Goal: Task Accomplishment & Management: Manage account settings

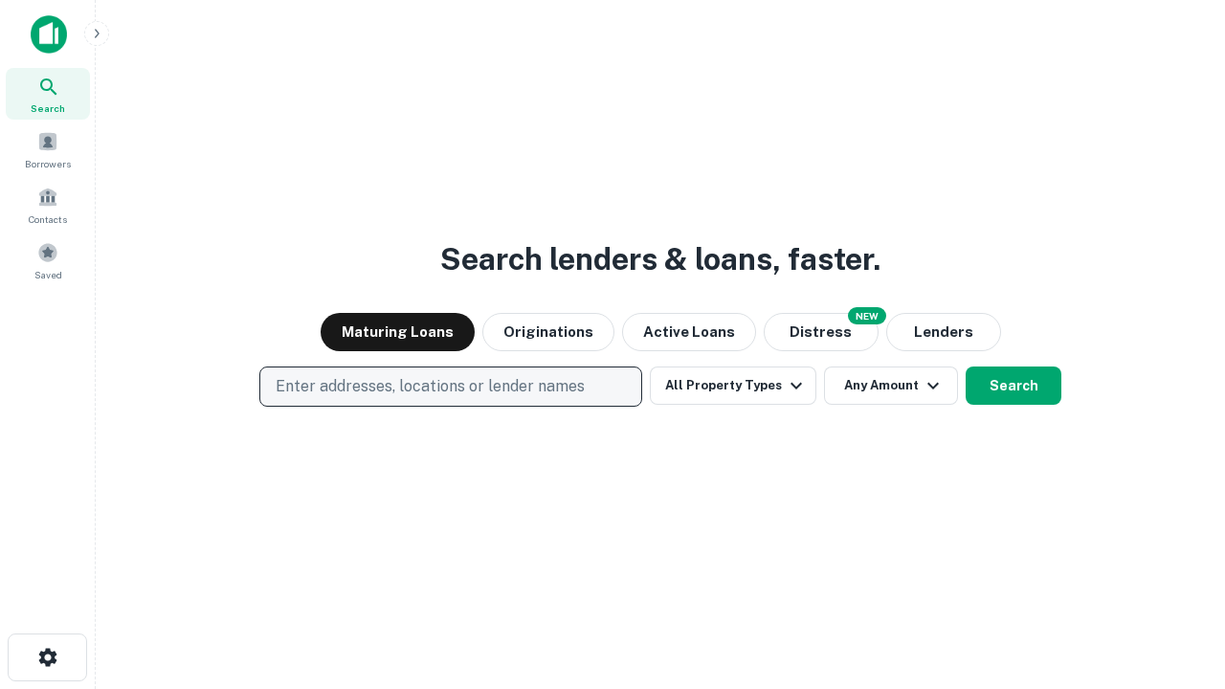
click at [450, 387] on p "Enter addresses, locations or lender names" at bounding box center [430, 386] width 309 height 23
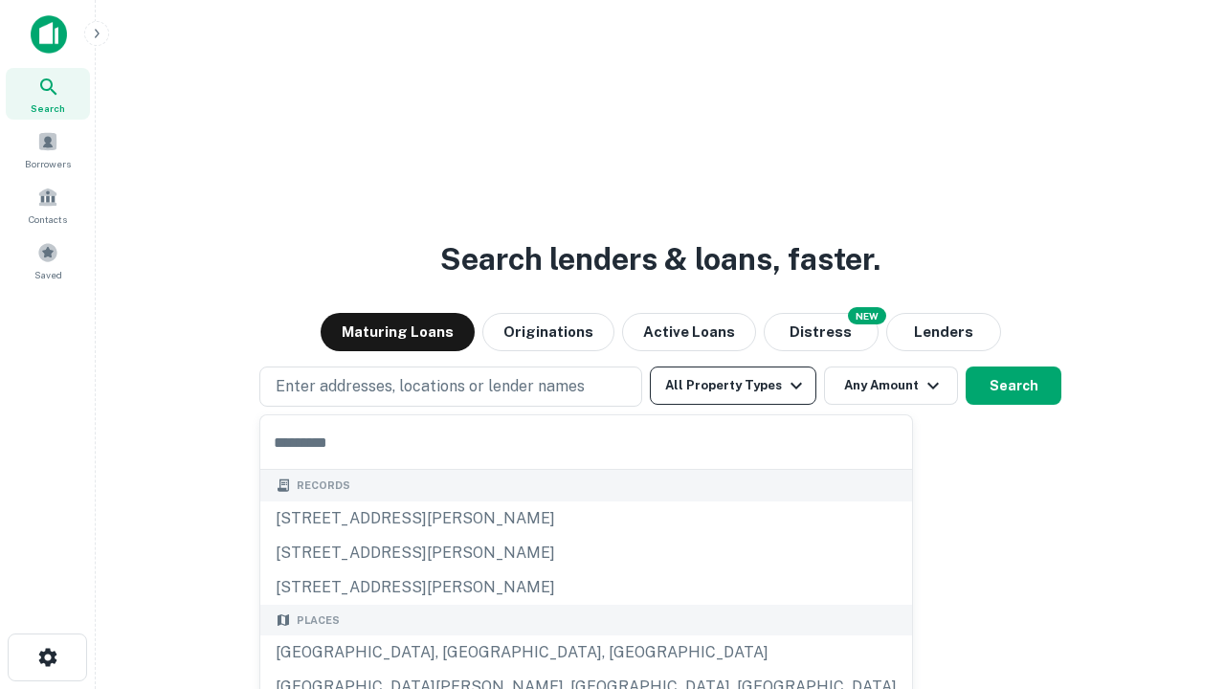
click at [733, 386] on button "All Property Types" at bounding box center [733, 386] width 167 height 38
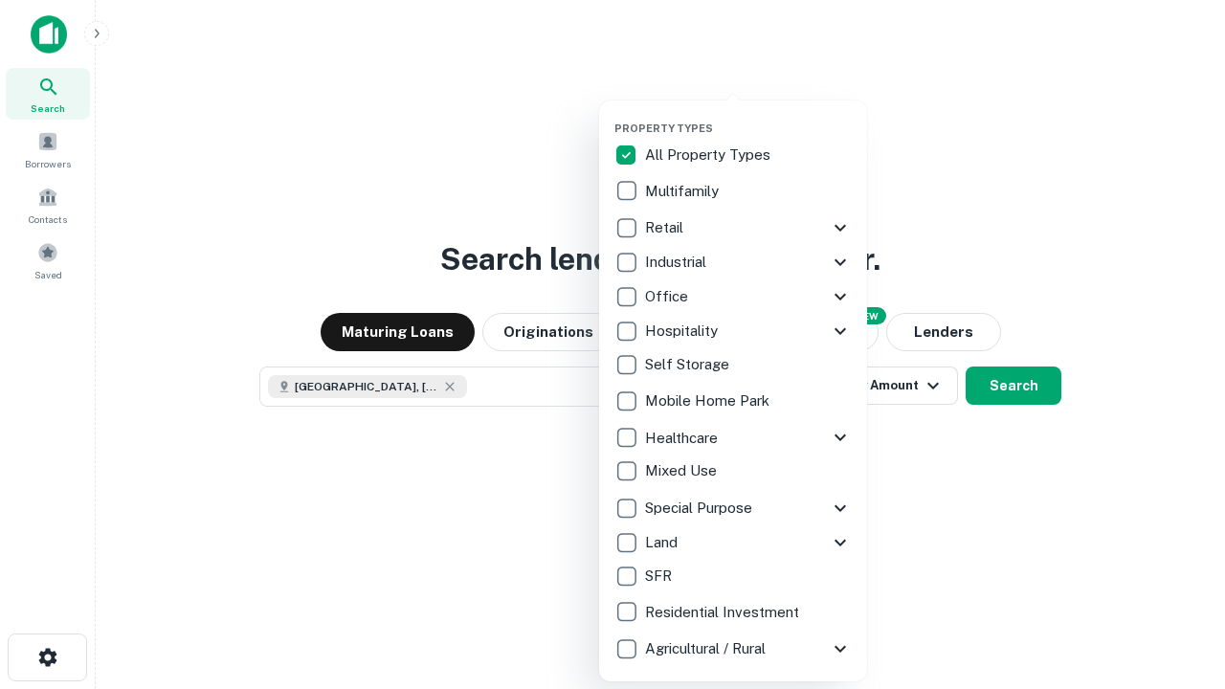
click at [749, 116] on button "button" at bounding box center [749, 116] width 268 height 1
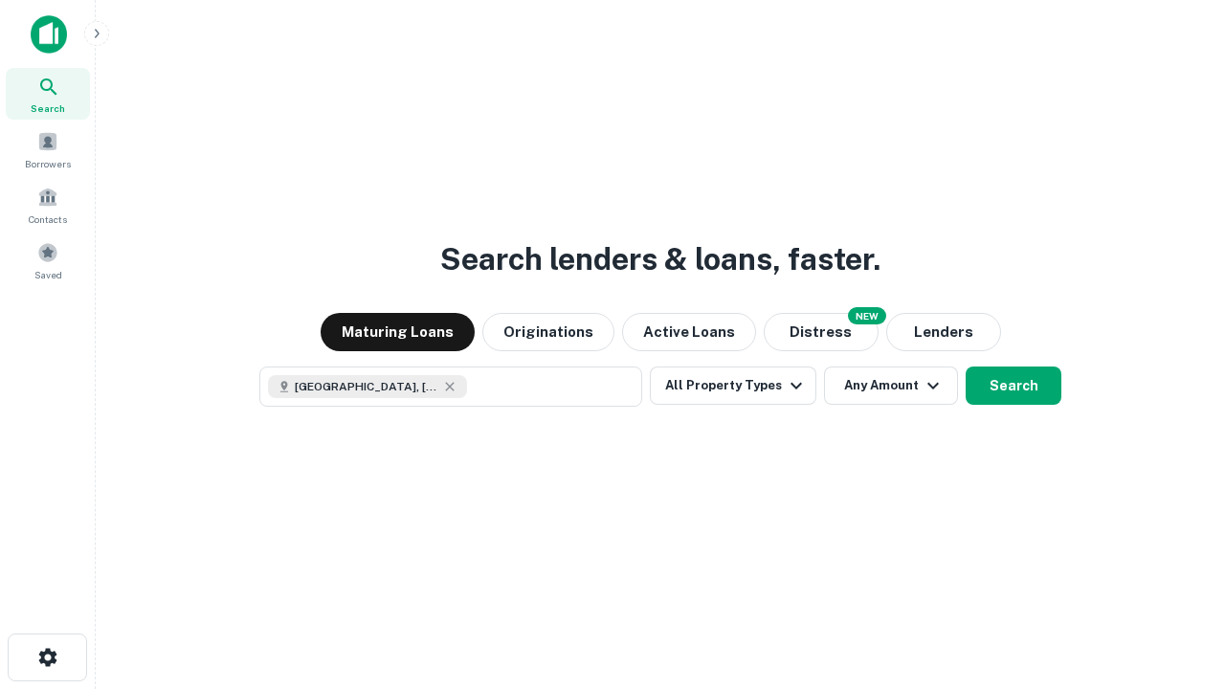
scroll to position [31, 0]
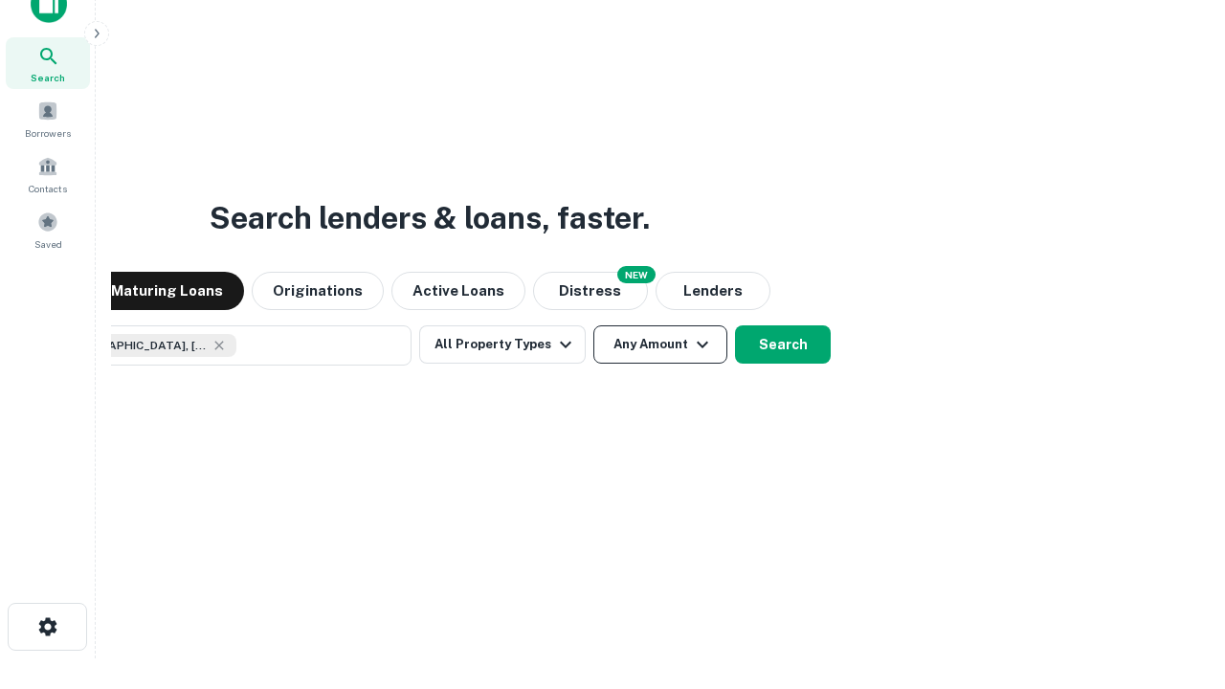
click at [594, 326] on button "Any Amount" at bounding box center [661, 345] width 134 height 38
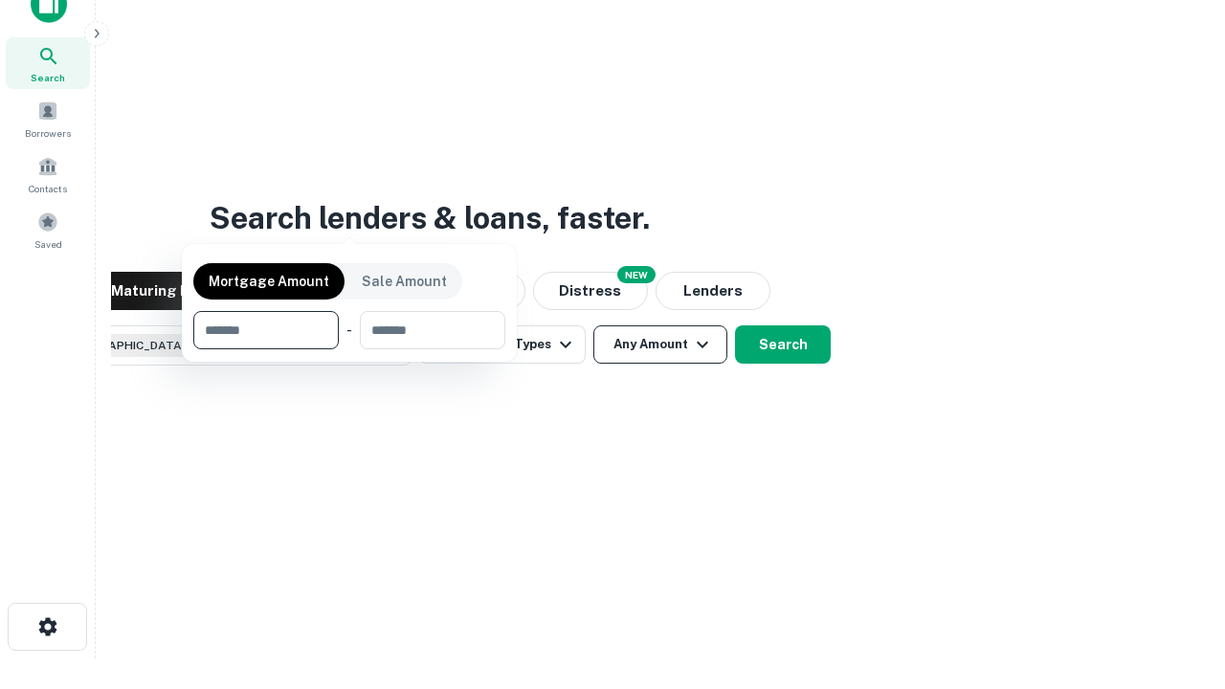
scroll to position [138, 542]
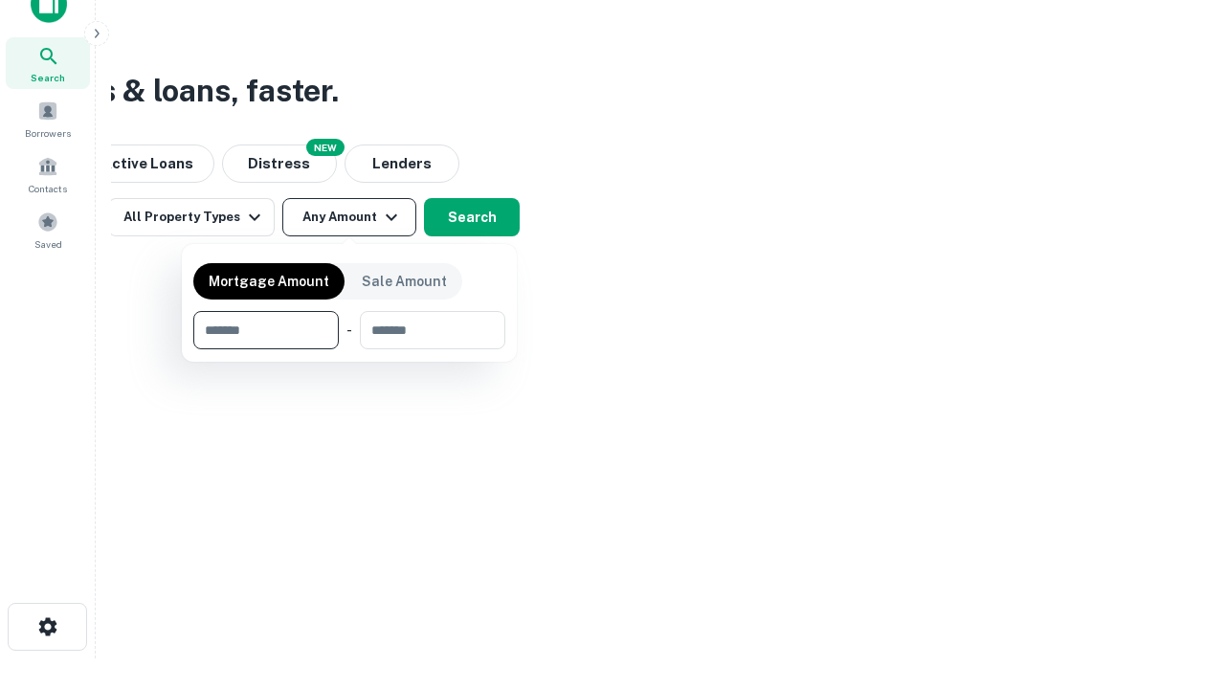
type input "*******"
click at [349, 349] on button "button" at bounding box center [349, 349] width 312 height 1
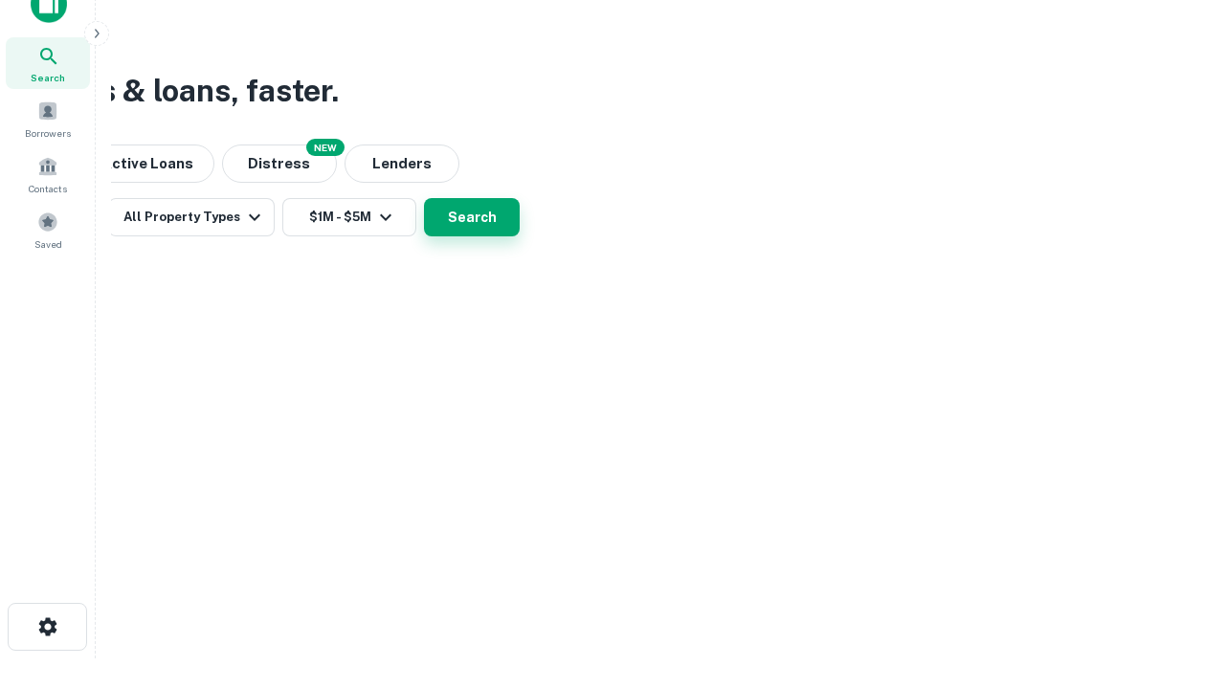
click at [520, 236] on button "Search" at bounding box center [472, 217] width 96 height 38
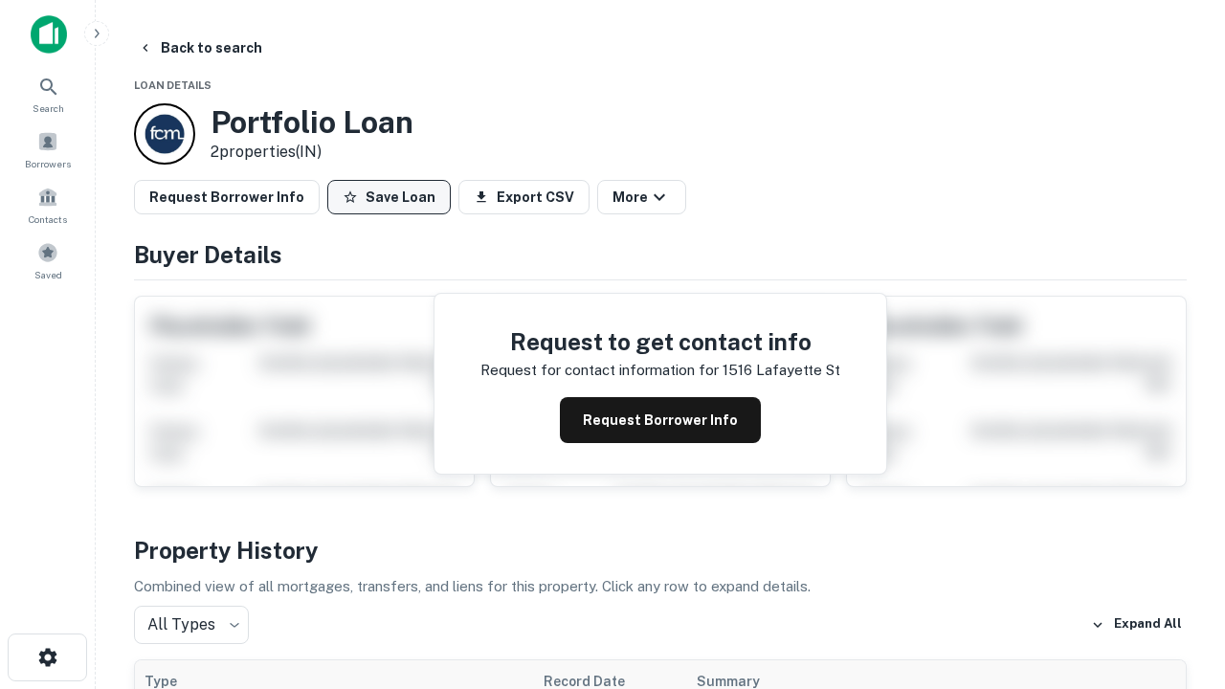
click at [389, 197] on button "Save Loan" at bounding box center [389, 197] width 124 height 34
click at [393, 197] on button "Loan Saved" at bounding box center [393, 197] width 132 height 34
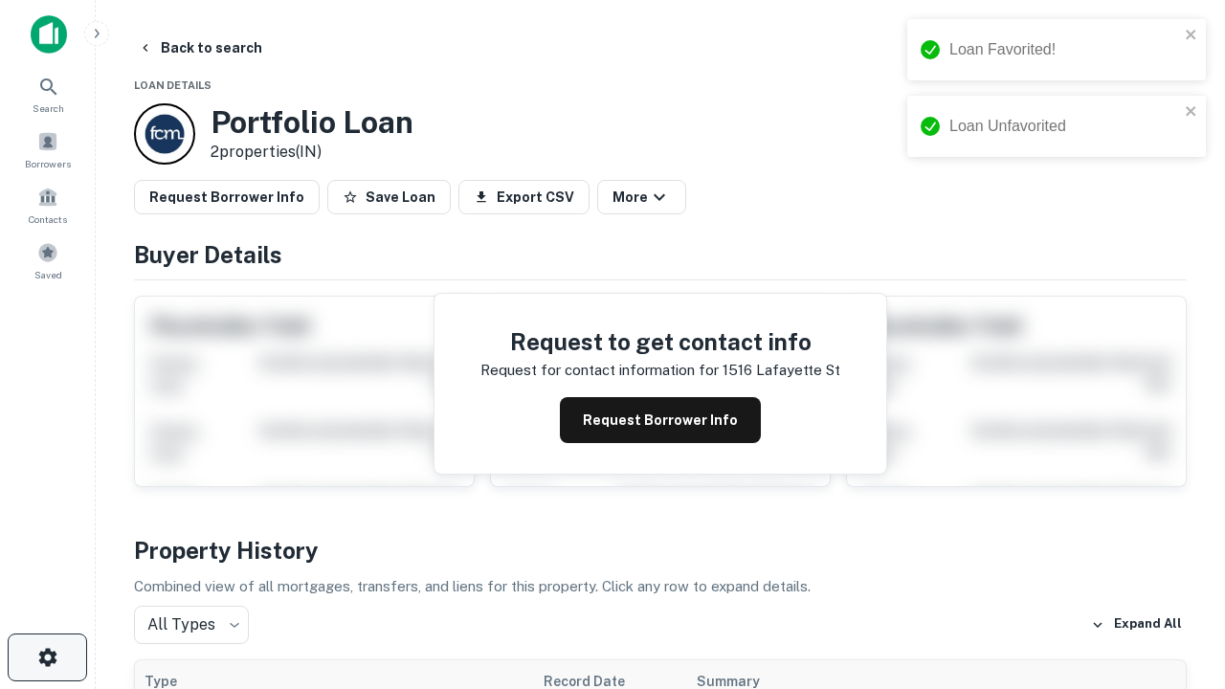
click at [47, 658] on icon "button" at bounding box center [47, 657] width 23 height 23
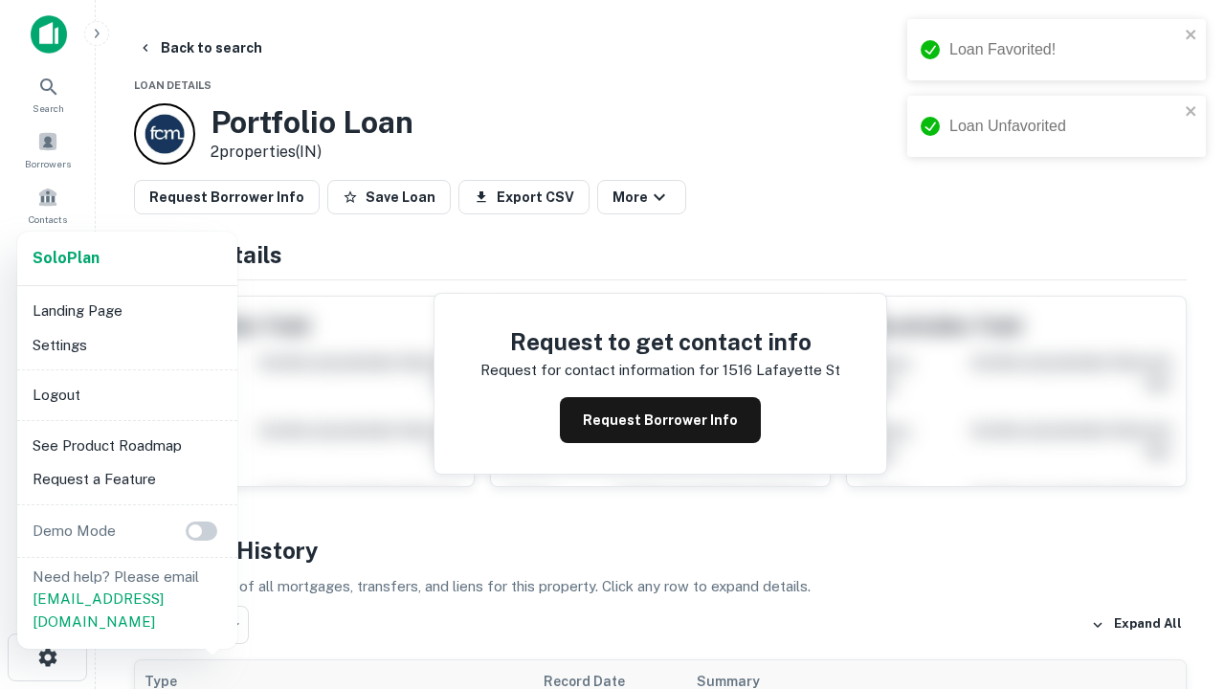
click at [126, 394] on li "Logout" at bounding box center [127, 395] width 205 height 34
